Goal: Check status: Check status

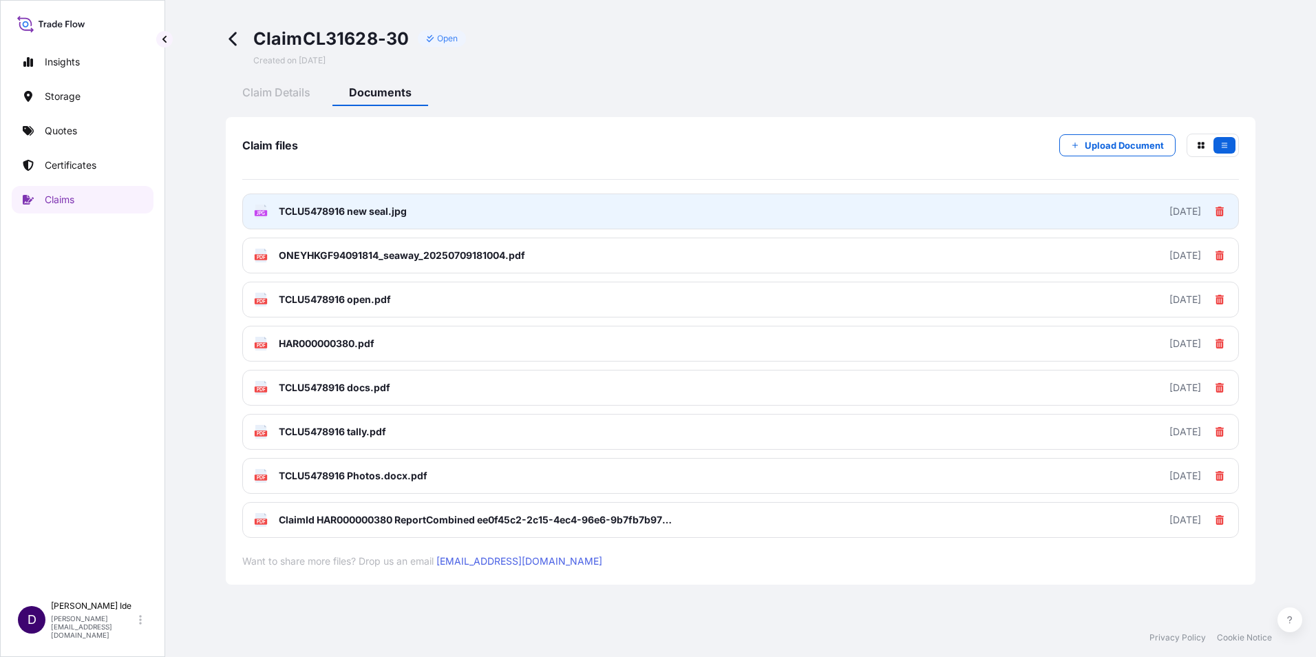
click at [280, 209] on span "TCLU5478916 new seal.jpg" at bounding box center [343, 211] width 128 height 14
click at [263, 209] on icon at bounding box center [261, 211] width 12 height 14
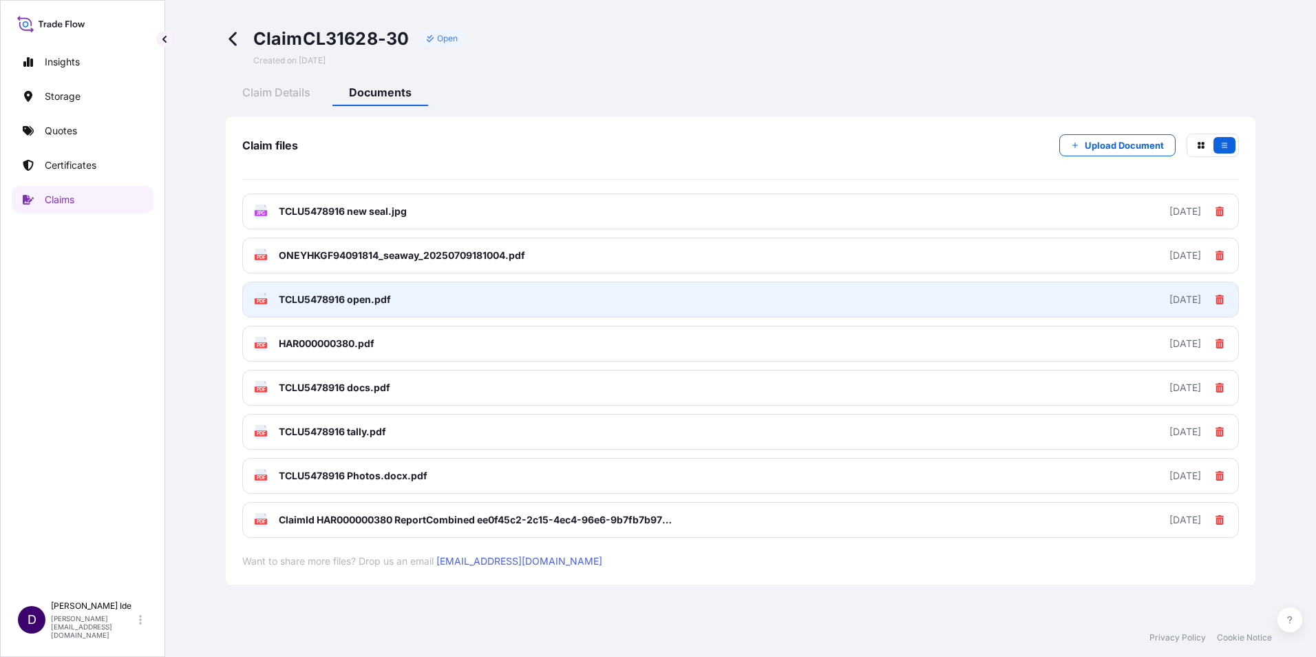
click at [282, 298] on span "TCLU5478916 open.pdf" at bounding box center [335, 299] width 112 height 14
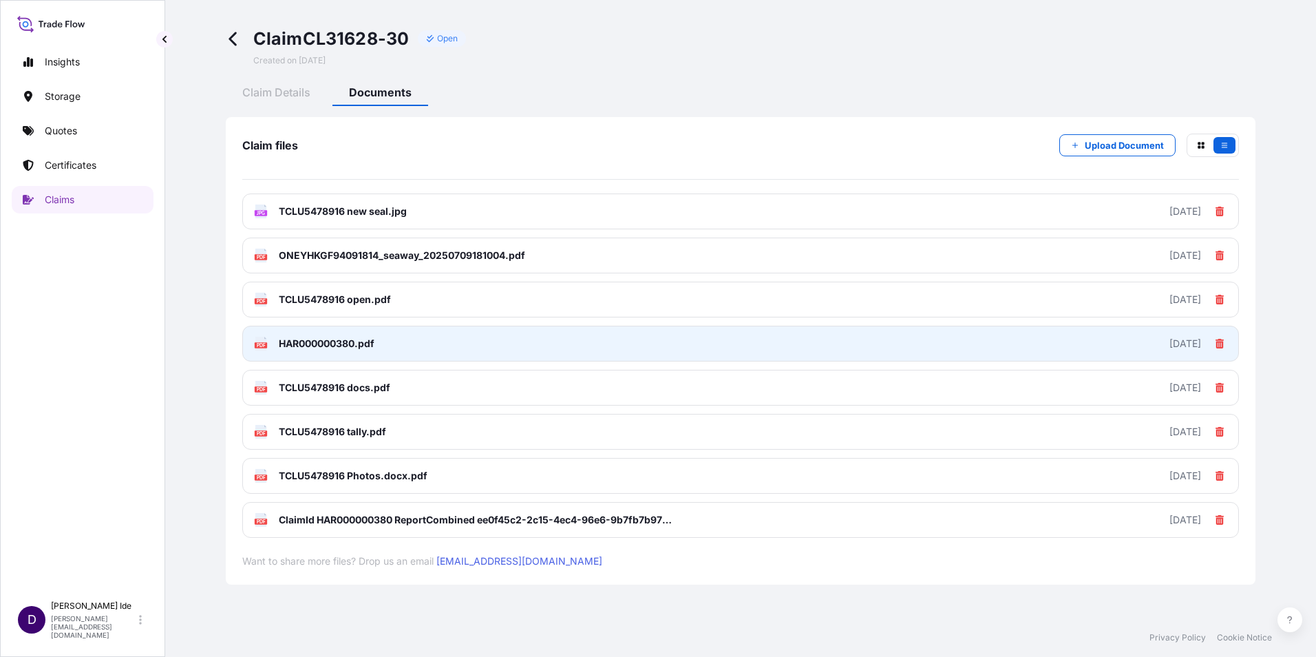
click at [297, 339] on span "HAR000000380.pdf" at bounding box center [327, 344] width 96 height 14
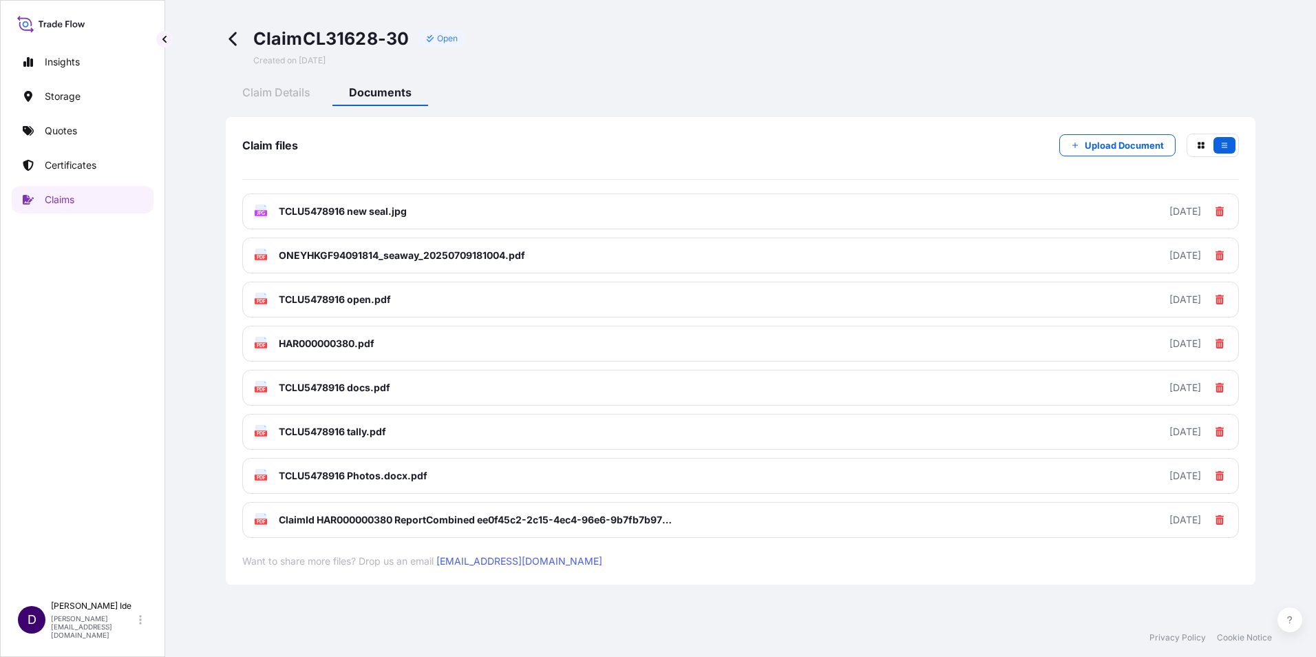
click at [233, 36] on icon at bounding box center [232, 39] width 8 height 14
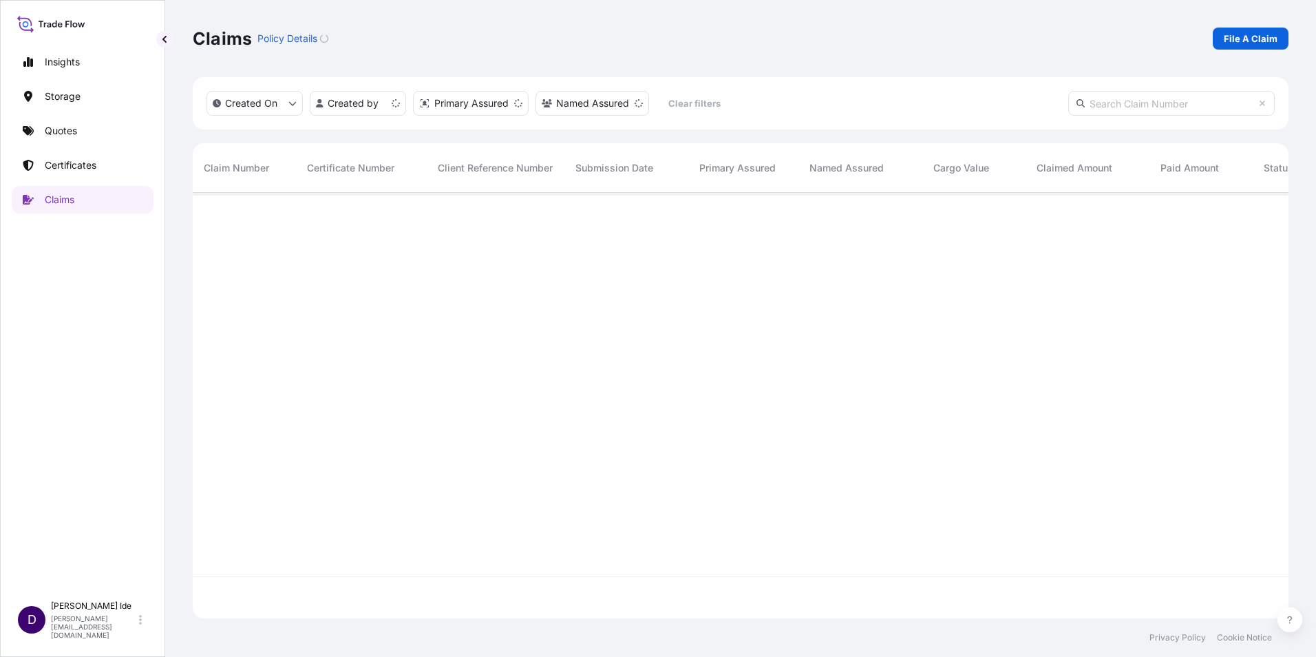
scroll to position [423, 1085]
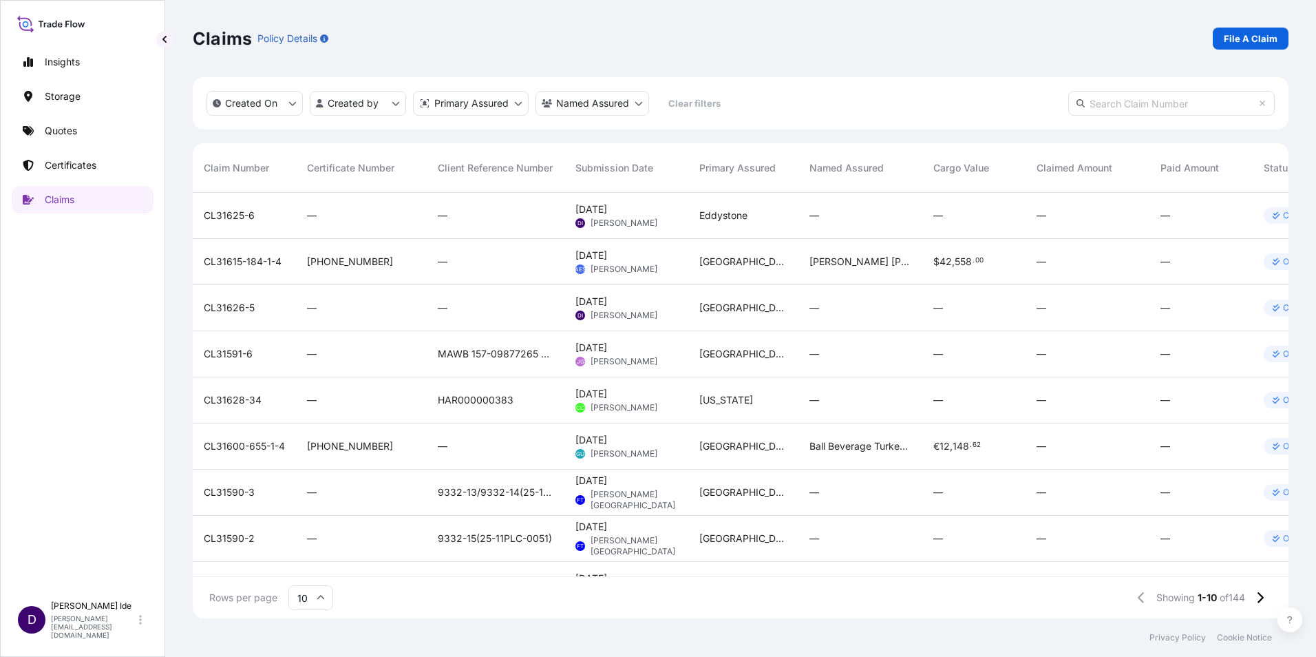
click at [1100, 107] on input "text" at bounding box center [1171, 103] width 206 height 25
paste input "CL31628-30"
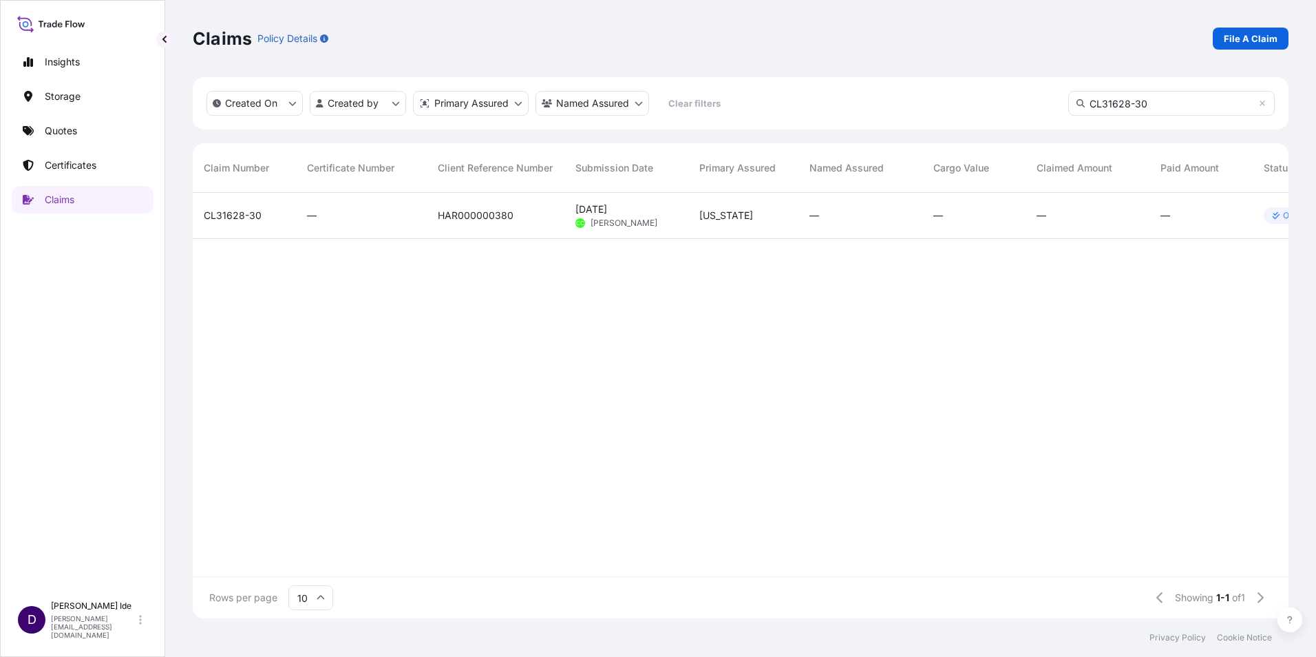
type input "CL31628-30"
click at [239, 217] on span "CL31628-30" at bounding box center [233, 216] width 58 height 14
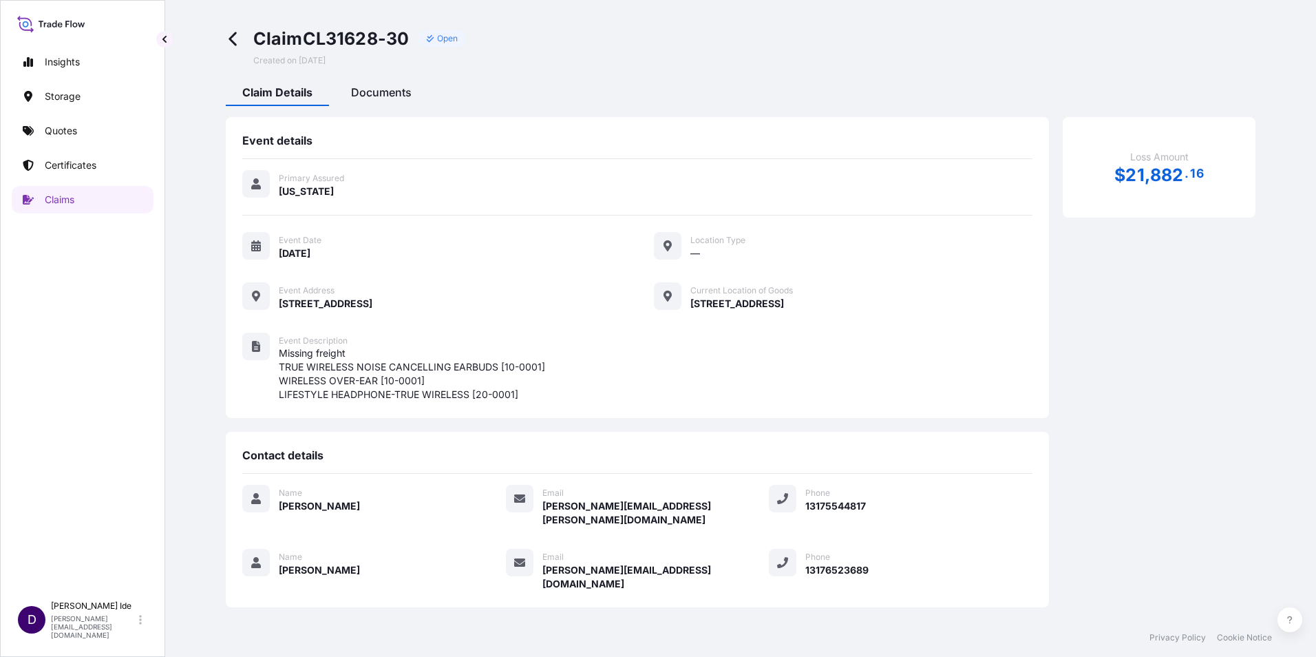
click at [365, 89] on span "Documents" at bounding box center [381, 92] width 61 height 14
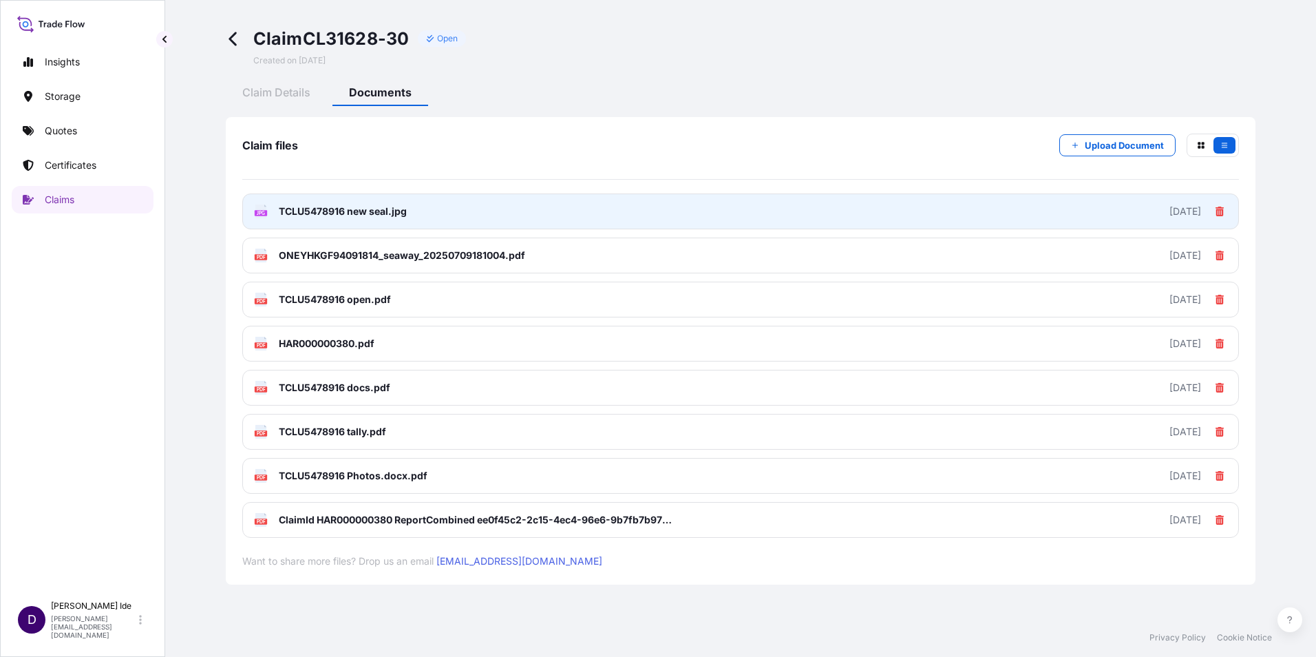
click at [279, 209] on span "TCLU5478916 new seal.jpg" at bounding box center [343, 211] width 128 height 14
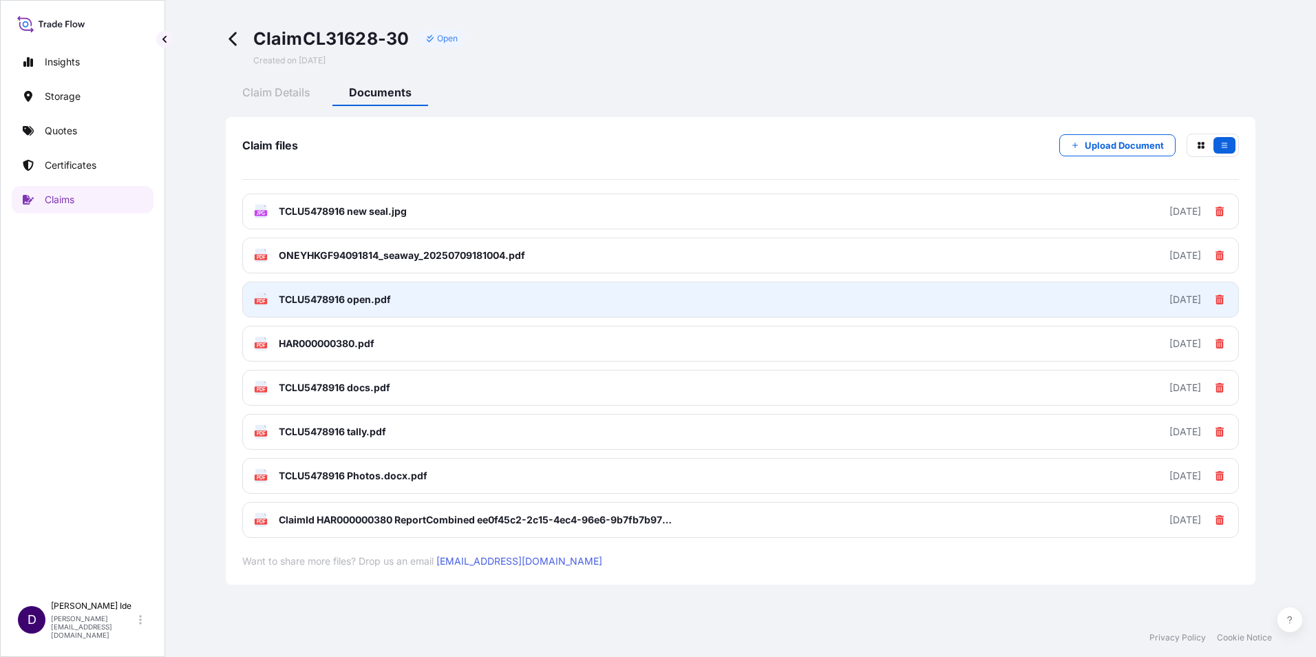
click at [293, 299] on span "TCLU5478916 open.pdf" at bounding box center [335, 299] width 112 height 14
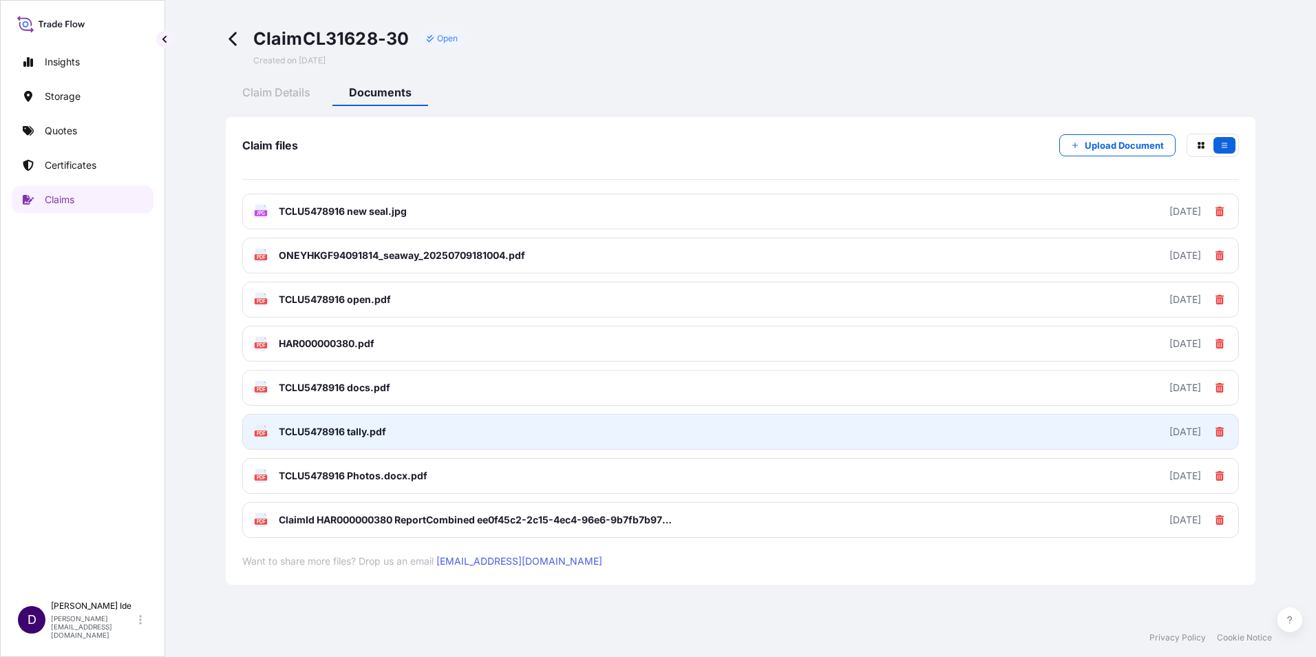
click at [295, 434] on span "TCLU5478916 tally.pdf" at bounding box center [332, 432] width 107 height 14
